Goal: Task Accomplishment & Management: Complete application form

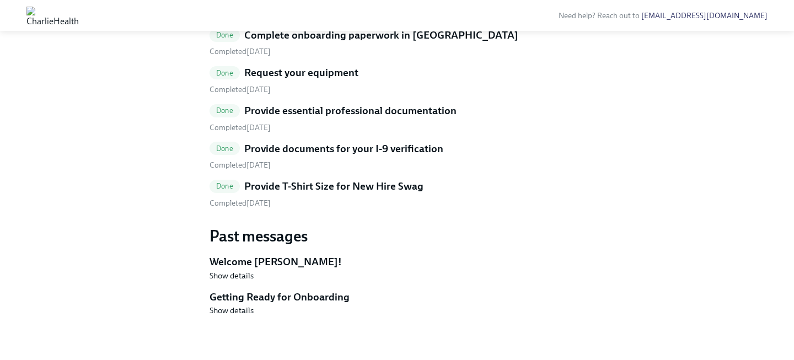
scroll to position [564, 0]
click at [397, 209] on div "Done Complete your background check in Checkr Completed [DATE] Done Complete on…" at bounding box center [397, 99] width 375 height 218
click at [400, 194] on h5 "Provide T-Shirt Size for New Hire Swag" at bounding box center [333, 186] width 179 height 14
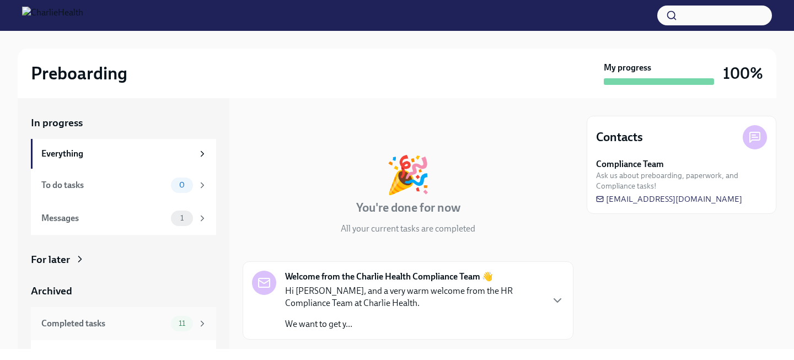
click at [154, 316] on div "Completed tasks 11" at bounding box center [123, 323] width 185 height 33
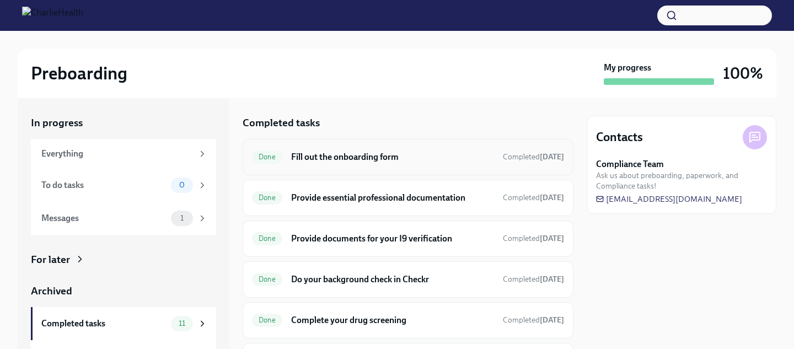
click at [351, 160] on h6 "Fill out the onboarding form" at bounding box center [392, 157] width 203 height 12
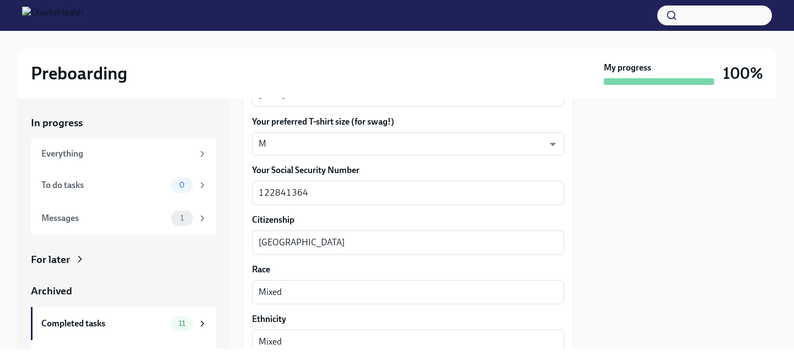
scroll to position [582, 0]
